Goal: Task Accomplishment & Management: Complete application form

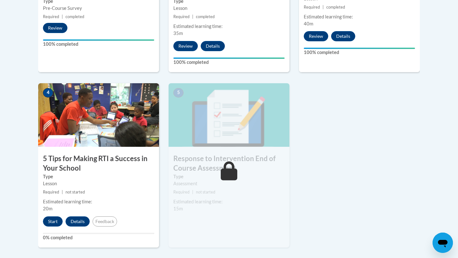
scroll to position [306, 0]
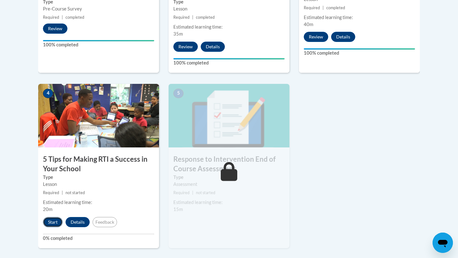
click at [50, 222] on button "Start" at bounding box center [53, 222] width 20 height 10
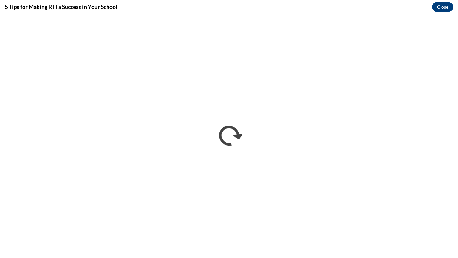
scroll to position [0, 0]
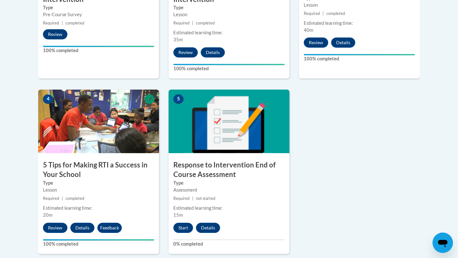
scroll to position [310, 0]
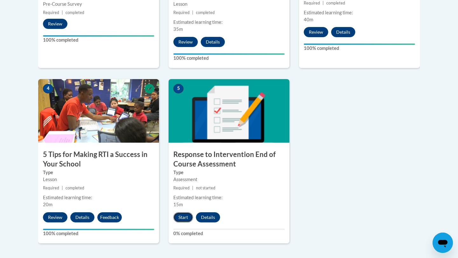
click at [182, 216] on button "Start" at bounding box center [183, 218] width 20 height 10
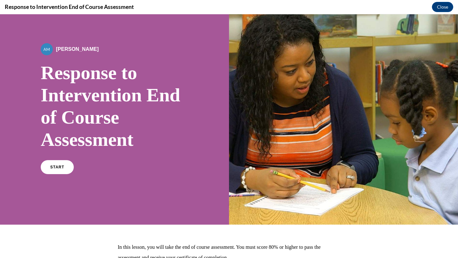
scroll to position [10, 0]
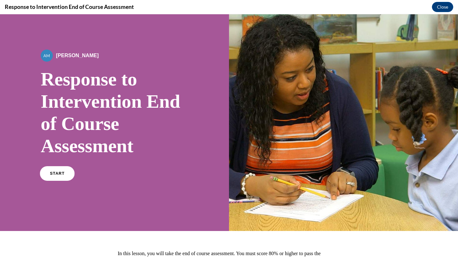
click at [51, 175] on span "START" at bounding box center [57, 174] width 15 height 5
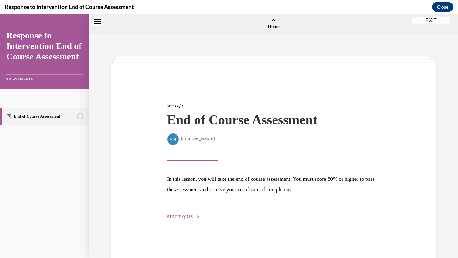
scroll to position [20, 0]
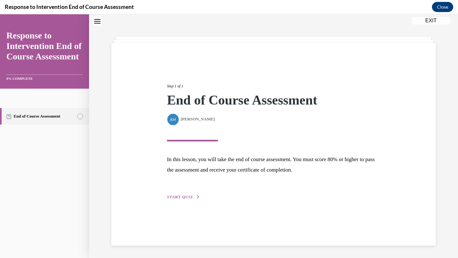
click at [178, 200] on span "START QUIZ" at bounding box center [180, 197] width 26 height 4
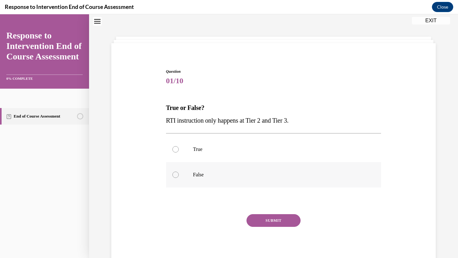
click at [194, 179] on label "False" at bounding box center [273, 174] width 215 height 25
click at [179, 178] on input "False" at bounding box center [176, 175] width 6 height 6
radio input "true"
click at [262, 221] on button "SUBMIT" at bounding box center [274, 221] width 54 height 13
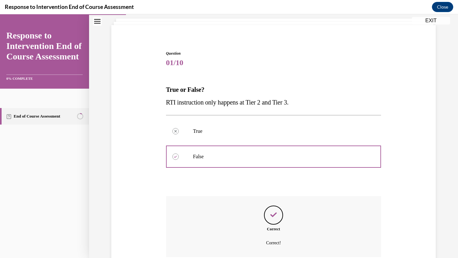
scroll to position [92, 0]
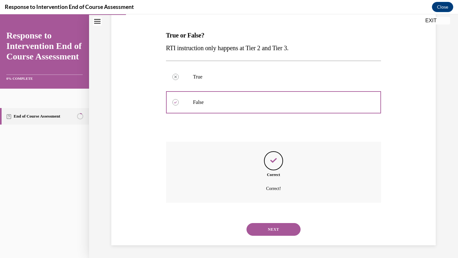
click at [264, 228] on button "NEXT" at bounding box center [274, 229] width 54 height 13
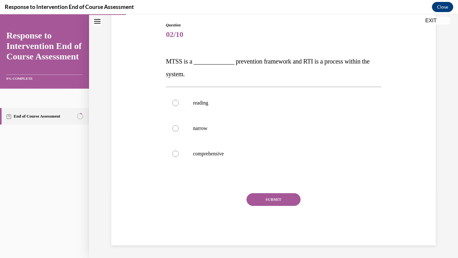
scroll to position [66, 0]
click at [230, 149] on label "comprehensive" at bounding box center [273, 153] width 215 height 25
click at [179, 151] on input "comprehensive" at bounding box center [176, 154] width 6 height 6
radio input "true"
click at [248, 199] on button "SUBMIT" at bounding box center [274, 200] width 54 height 13
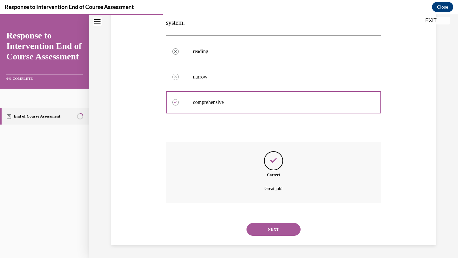
click at [277, 227] on button "NEXT" at bounding box center [274, 229] width 54 height 13
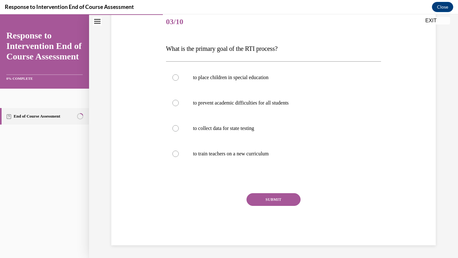
scroll to position [71, 0]
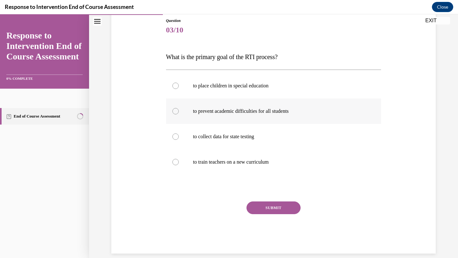
click at [265, 114] on label "to prevent academic difficulties for all students" at bounding box center [273, 111] width 215 height 25
click at [179, 114] on input "to prevent academic difficulties for all students" at bounding box center [176, 111] width 6 height 6
radio input "true"
click at [261, 202] on button "SUBMIT" at bounding box center [274, 208] width 54 height 13
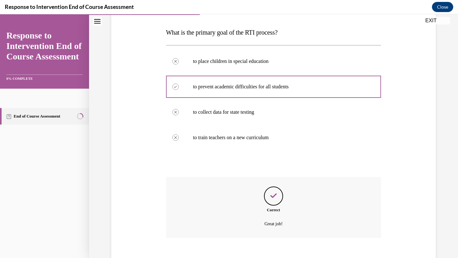
scroll to position [131, 0]
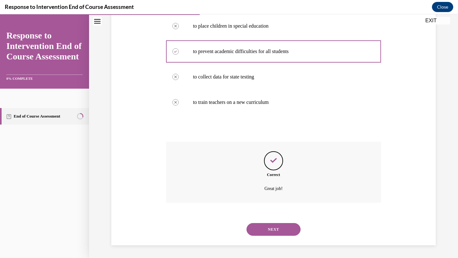
click at [266, 230] on button "NEXT" at bounding box center [274, 229] width 54 height 13
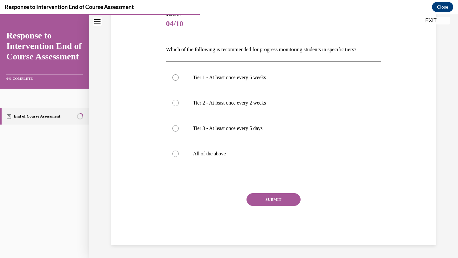
scroll to position [71, 0]
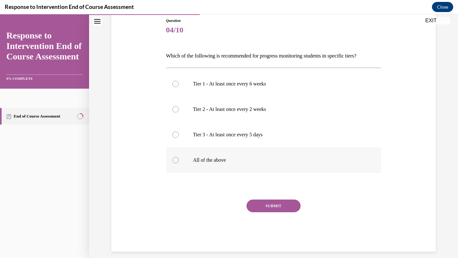
click at [265, 164] on label "All of the above" at bounding box center [273, 160] width 215 height 25
click at [179, 164] on input "All of the above" at bounding box center [176, 160] width 6 height 6
radio input "true"
click at [266, 208] on button "SUBMIT" at bounding box center [274, 206] width 54 height 13
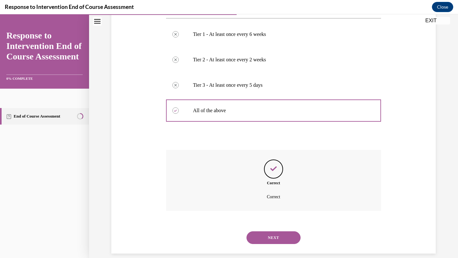
scroll to position [129, 0]
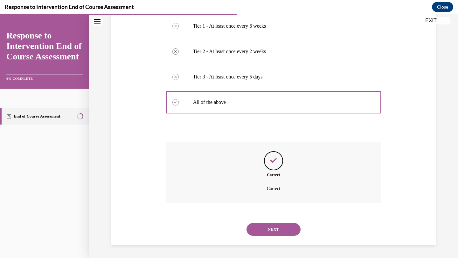
click at [267, 223] on div "NEXT" at bounding box center [273, 229] width 215 height 25
click at [268, 230] on button "NEXT" at bounding box center [274, 229] width 54 height 13
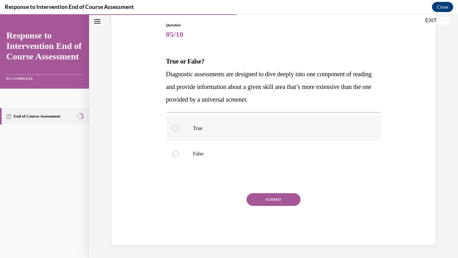
click at [255, 130] on p "True" at bounding box center [279, 128] width 173 height 6
click at [179, 130] on input "True" at bounding box center [176, 128] width 6 height 6
radio input "true"
click at [256, 199] on button "SUBMIT" at bounding box center [274, 200] width 54 height 13
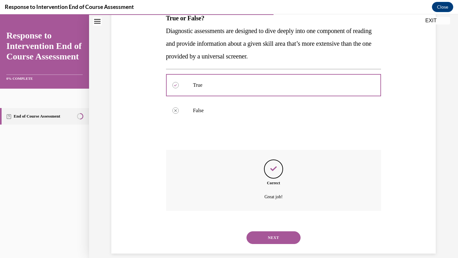
scroll to position [118, 0]
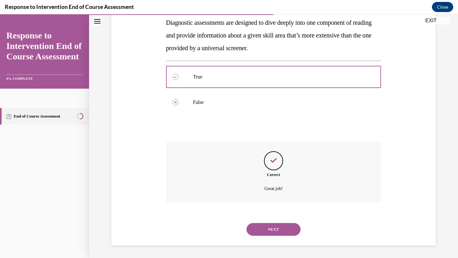
click at [271, 228] on button "NEXT" at bounding box center [274, 229] width 54 height 13
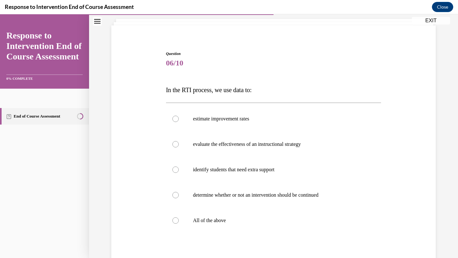
scroll to position [39, 0]
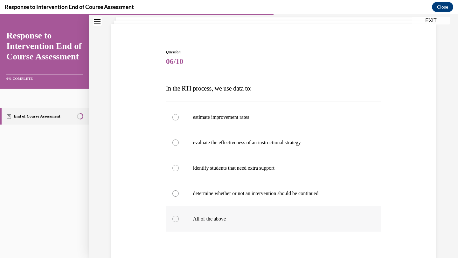
click at [302, 217] on p "All of the above" at bounding box center [279, 219] width 173 height 6
click at [179, 217] on input "All of the above" at bounding box center [176, 219] width 6 height 6
radio input "true"
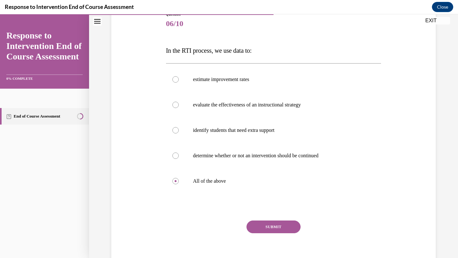
click at [278, 227] on button "SUBMIT" at bounding box center [274, 227] width 54 height 13
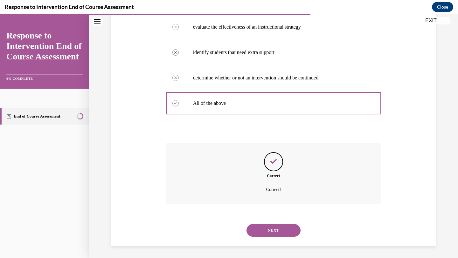
scroll to position [156, 0]
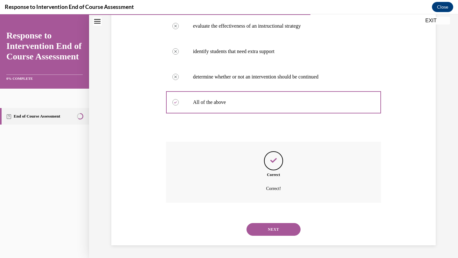
click at [279, 230] on button "NEXT" at bounding box center [274, 229] width 54 height 13
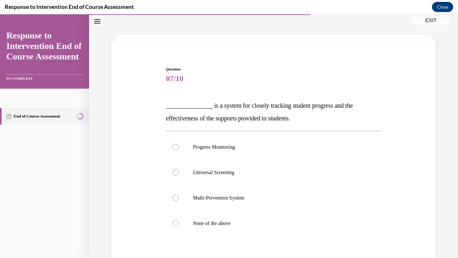
scroll to position [23, 0]
click at [344, 156] on label "Progress Monitoring" at bounding box center [273, 146] width 215 height 25
click at [179, 150] on input "Progress Monitoring" at bounding box center [176, 147] width 6 height 6
radio input "true"
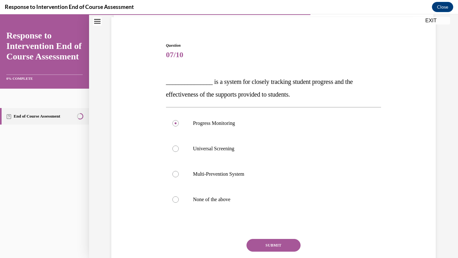
click at [272, 243] on button "SUBMIT" at bounding box center [274, 245] width 54 height 13
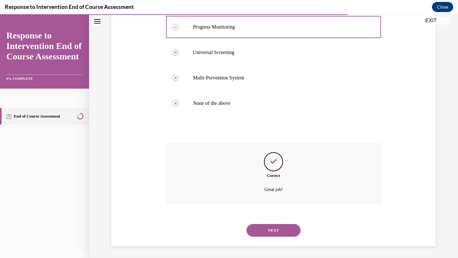
scroll to position [143, 0]
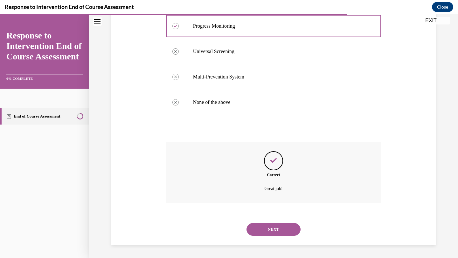
click at [270, 233] on button "NEXT" at bounding box center [274, 229] width 54 height 13
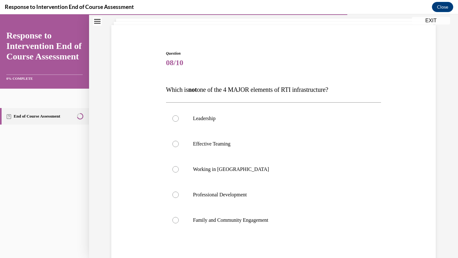
scroll to position [48, 0]
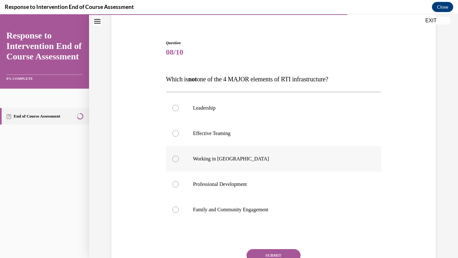
click at [352, 159] on p "Working in Silos" at bounding box center [279, 159] width 173 height 6
click at [179, 159] on input "Working in Silos" at bounding box center [176, 159] width 6 height 6
radio input "true"
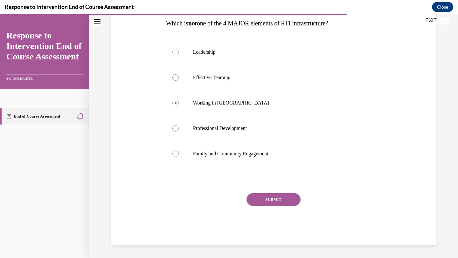
click at [292, 202] on button "SUBMIT" at bounding box center [274, 200] width 54 height 13
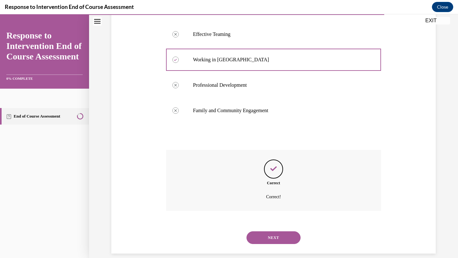
scroll to position [156, 0]
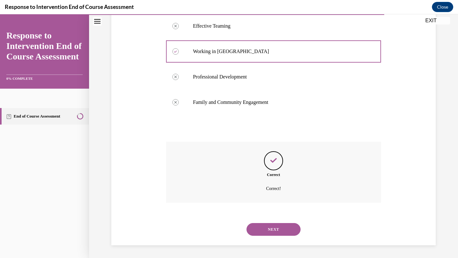
click at [288, 227] on button "NEXT" at bounding box center [274, 229] width 54 height 13
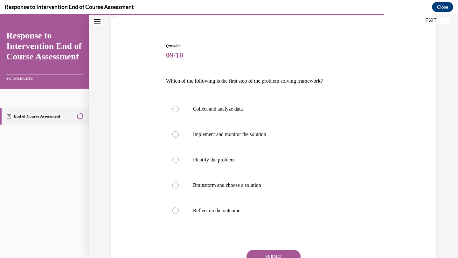
scroll to position [47, 0]
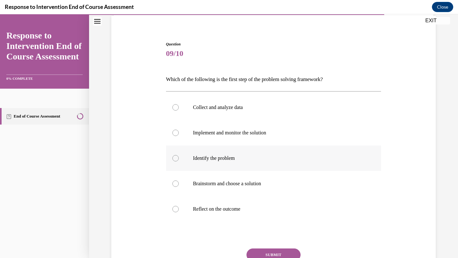
click at [294, 160] on p "Identify the problem" at bounding box center [279, 158] width 173 height 6
click at [179, 160] on input "Identify the problem" at bounding box center [176, 158] width 6 height 6
radio input "true"
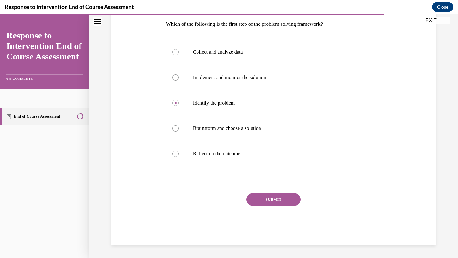
click at [291, 197] on button "SUBMIT" at bounding box center [274, 200] width 54 height 13
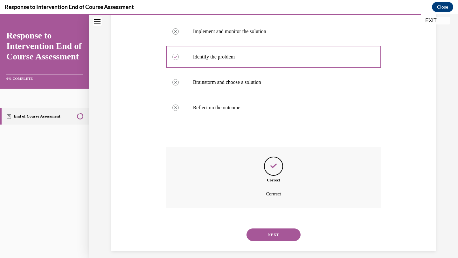
scroll to position [154, 0]
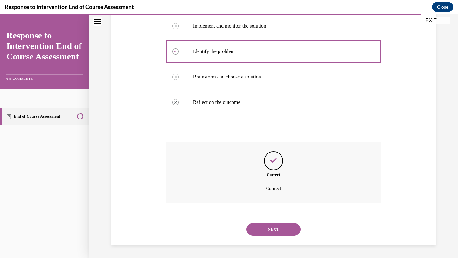
click at [285, 231] on button "NEXT" at bounding box center [274, 229] width 54 height 13
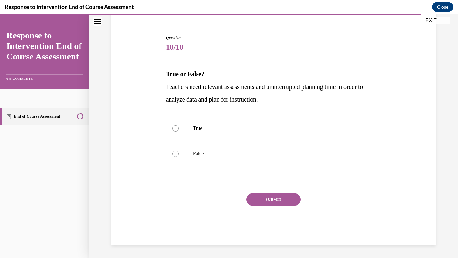
scroll to position [53, 0]
click at [230, 133] on label "True" at bounding box center [273, 128] width 215 height 25
click at [179, 132] on input "True" at bounding box center [176, 128] width 6 height 6
radio input "true"
click at [262, 200] on button "SUBMIT" at bounding box center [274, 200] width 54 height 13
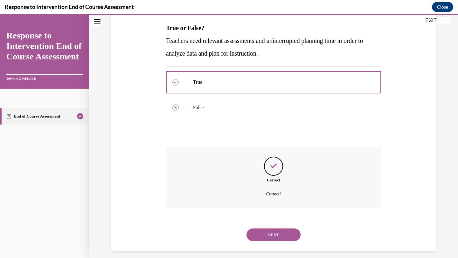
scroll to position [105, 0]
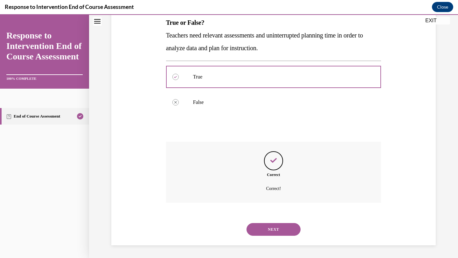
click at [273, 228] on button "NEXT" at bounding box center [274, 229] width 54 height 13
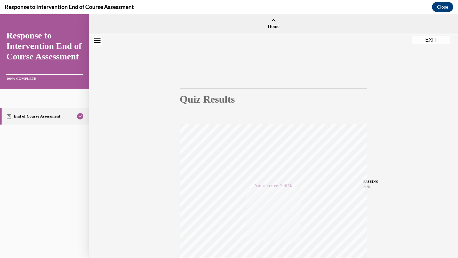
scroll to position [82, 0]
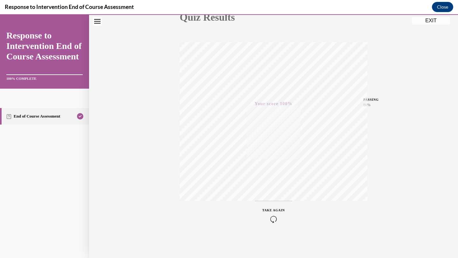
click at [420, 25] on div "Quiz Results PASSING 80% Your score 100% Passed PASSING 80% Your score Your sco…" at bounding box center [273, 105] width 369 height 306
click at [420, 20] on button "EXIT" at bounding box center [431, 21] width 38 height 8
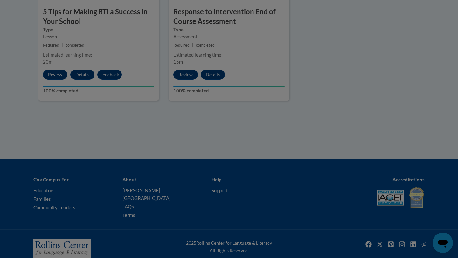
scroll to position [453, 0]
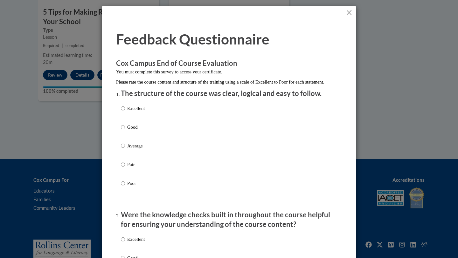
click at [150, 112] on div "Excellent Good Average Fair Poor" at bounding box center [229, 154] width 216 height 104
click at [141, 112] on p "Excellent" at bounding box center [136, 108] width 18 height 7
click at [125, 112] on input "Excellent" at bounding box center [123, 108] width 4 height 7
radio input "true"
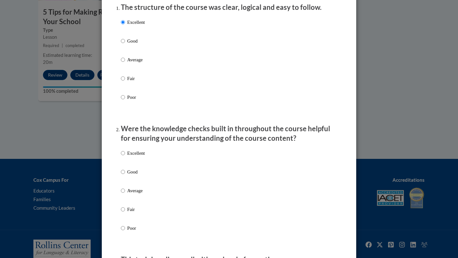
click at [132, 157] on p "Excellent" at bounding box center [136, 153] width 18 height 7
click at [125, 157] on input "Excellent" at bounding box center [123, 153] width 4 height 7
radio input "true"
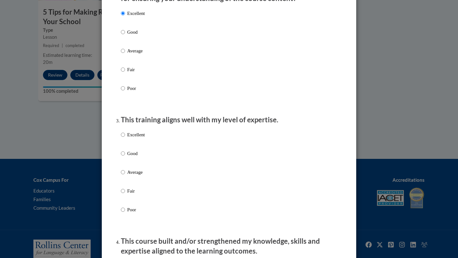
click at [137, 138] on p "Excellent" at bounding box center [136, 134] width 18 height 7
click at [125, 138] on input "Excellent" at bounding box center [123, 134] width 4 height 7
radio input "true"
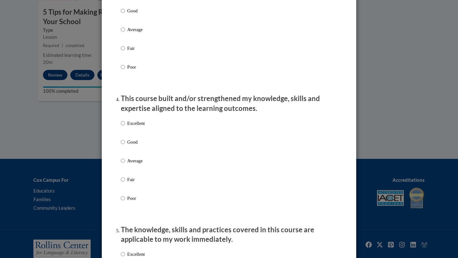
click at [138, 127] on p "Excellent" at bounding box center [136, 123] width 18 height 7
click at [125, 127] on input "Excellent" at bounding box center [123, 123] width 4 height 7
radio input "true"
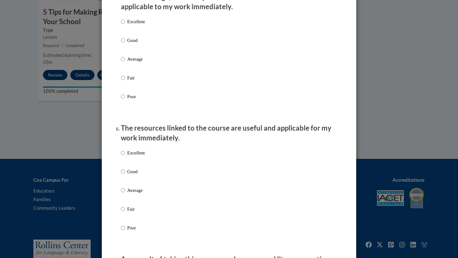
scroll to position [712, 0]
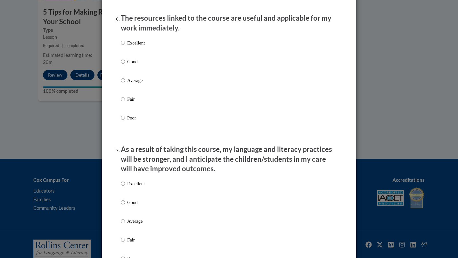
click at [141, 46] on p "Excellent" at bounding box center [136, 42] width 18 height 7
click at [125, 46] on input "Excellent" at bounding box center [123, 42] width 4 height 7
radio input "true"
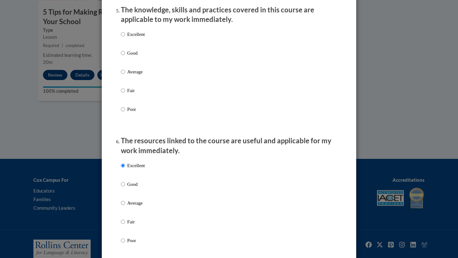
click at [138, 38] on p "Excellent" at bounding box center [136, 34] width 18 height 7
click at [125, 38] on input "Excellent" at bounding box center [123, 34] width 4 height 7
radio input "true"
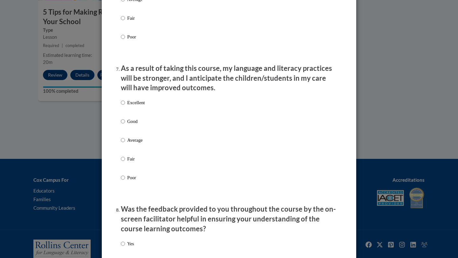
scroll to position [823, 0]
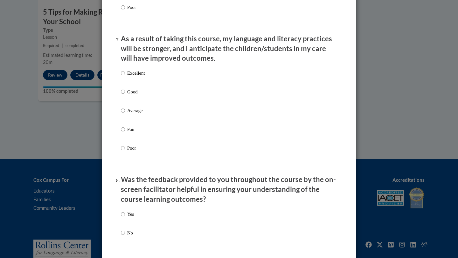
click at [138, 77] on p "Excellent" at bounding box center [136, 73] width 18 height 7
click at [125, 77] on input "Excellent" at bounding box center [123, 73] width 4 height 7
radio input "true"
click at [135, 217] on div "Yes No" at bounding box center [229, 231] width 216 height 47
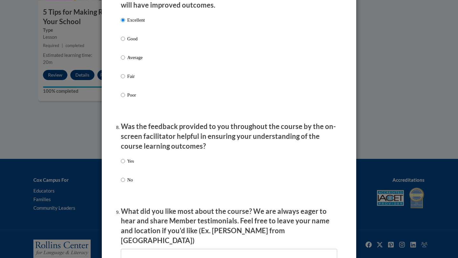
scroll to position [886, 0]
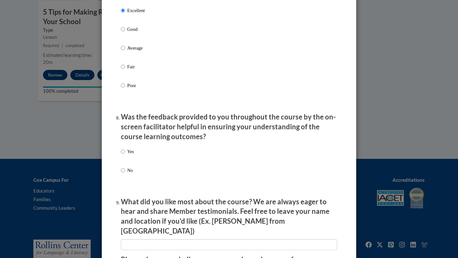
click at [130, 155] on p "Yes" at bounding box center [130, 151] width 7 height 7
click at [125, 155] on input "Yes" at bounding box center [123, 151] width 4 height 7
radio input "true"
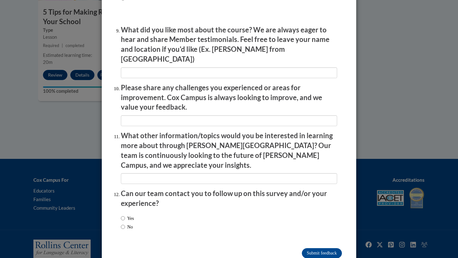
scroll to position [1066, 0]
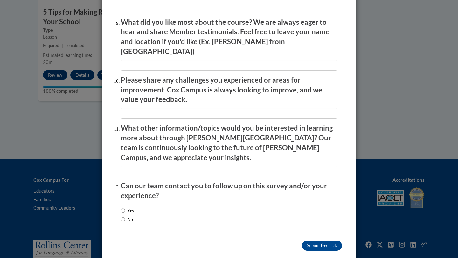
click at [132, 208] on label "Yes" at bounding box center [127, 211] width 13 height 7
click at [125, 208] on input "Yes" at bounding box center [123, 211] width 4 height 7
radio input "true"
click at [126, 216] on label "No" at bounding box center [127, 219] width 12 height 7
click at [125, 216] on input "No" at bounding box center [123, 219] width 4 height 7
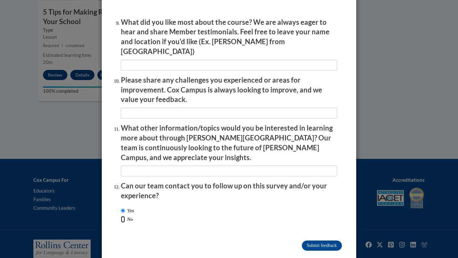
radio input "true"
click at [315, 241] on input "Submit feedback" at bounding box center [322, 246] width 40 height 10
